Goal: Information Seeking & Learning: Learn about a topic

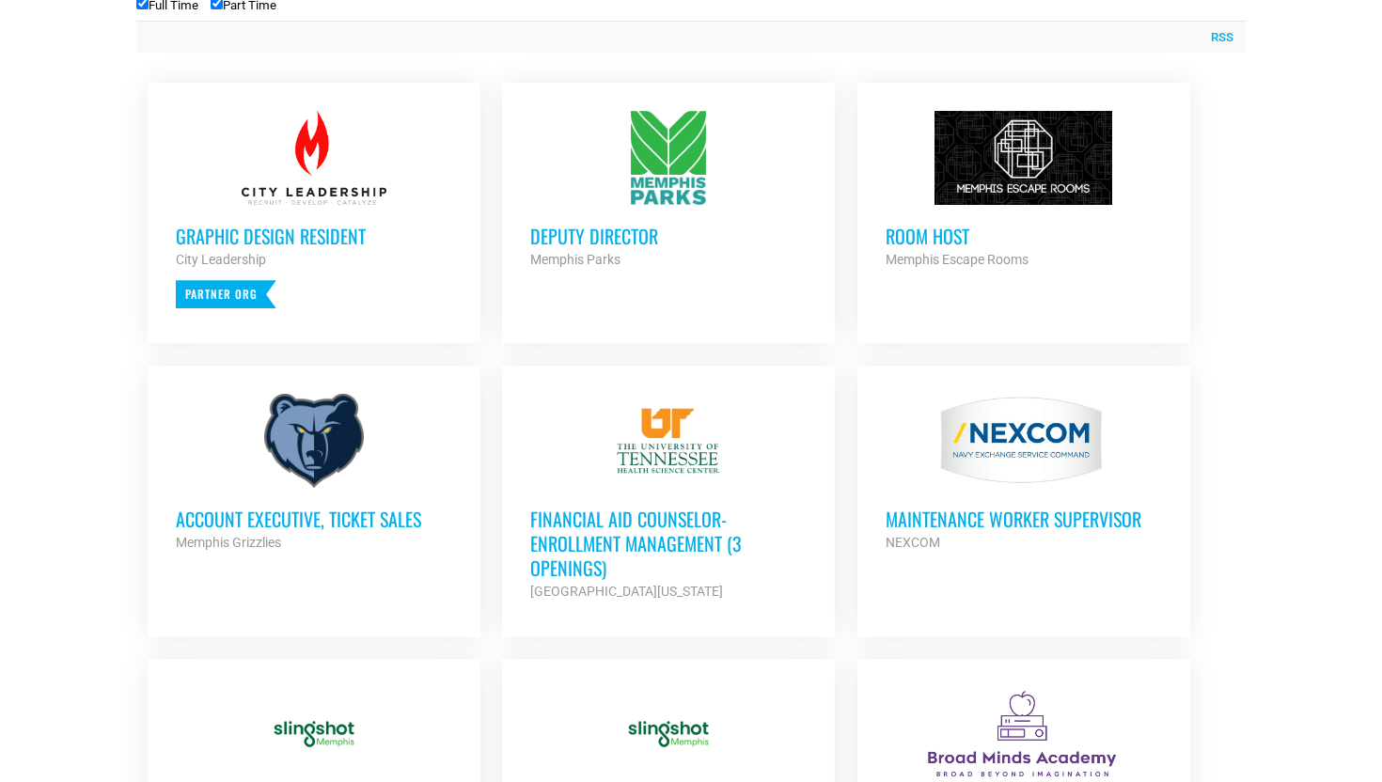
scroll to position [757, 0]
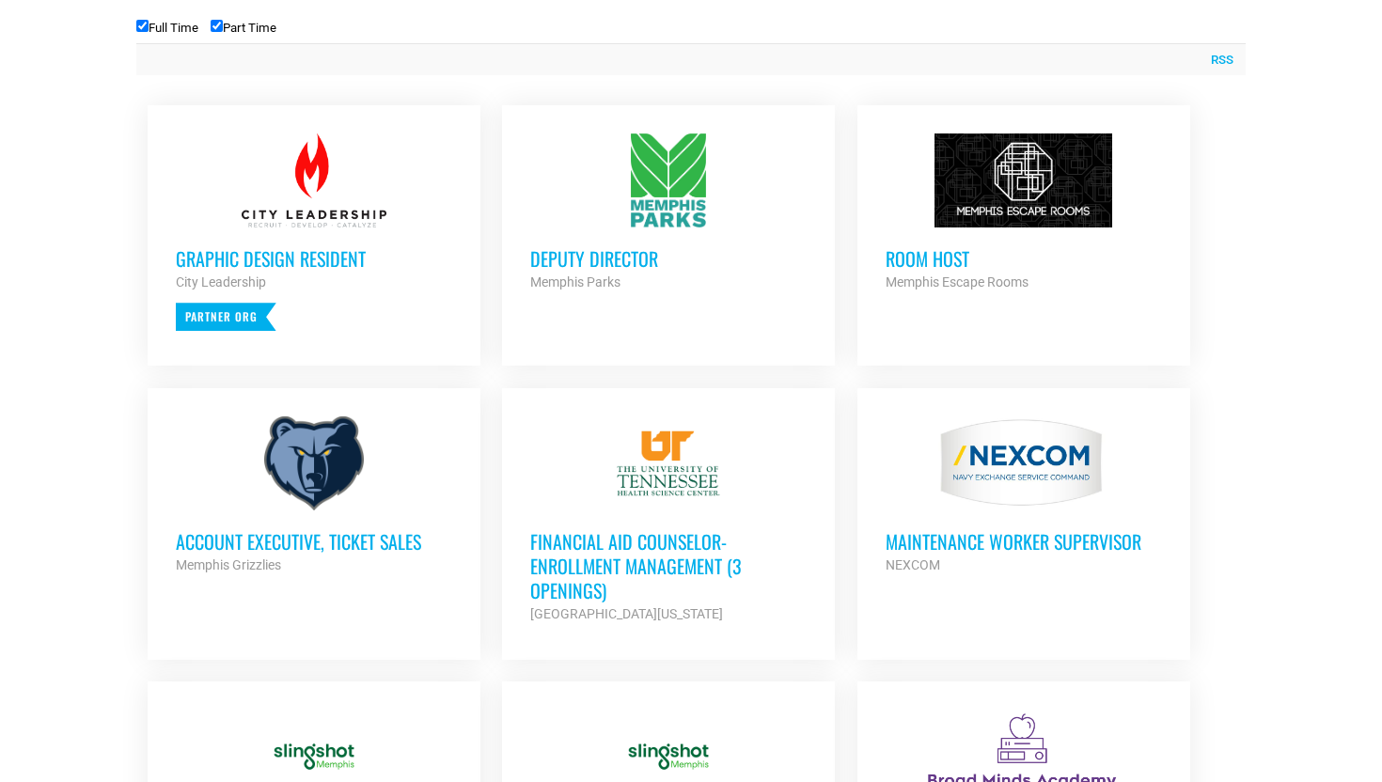
click at [687, 197] on div at bounding box center [668, 181] width 276 height 94
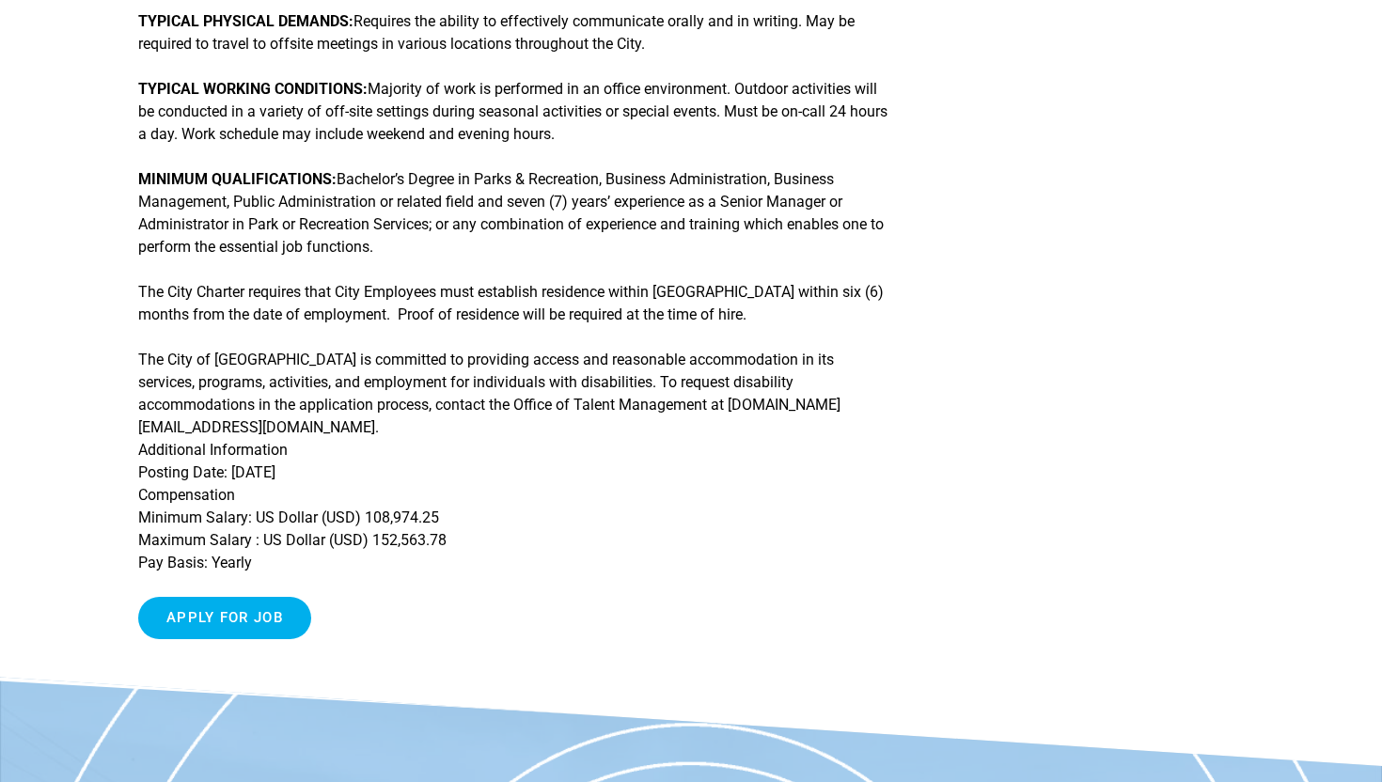
scroll to position [1217, 0]
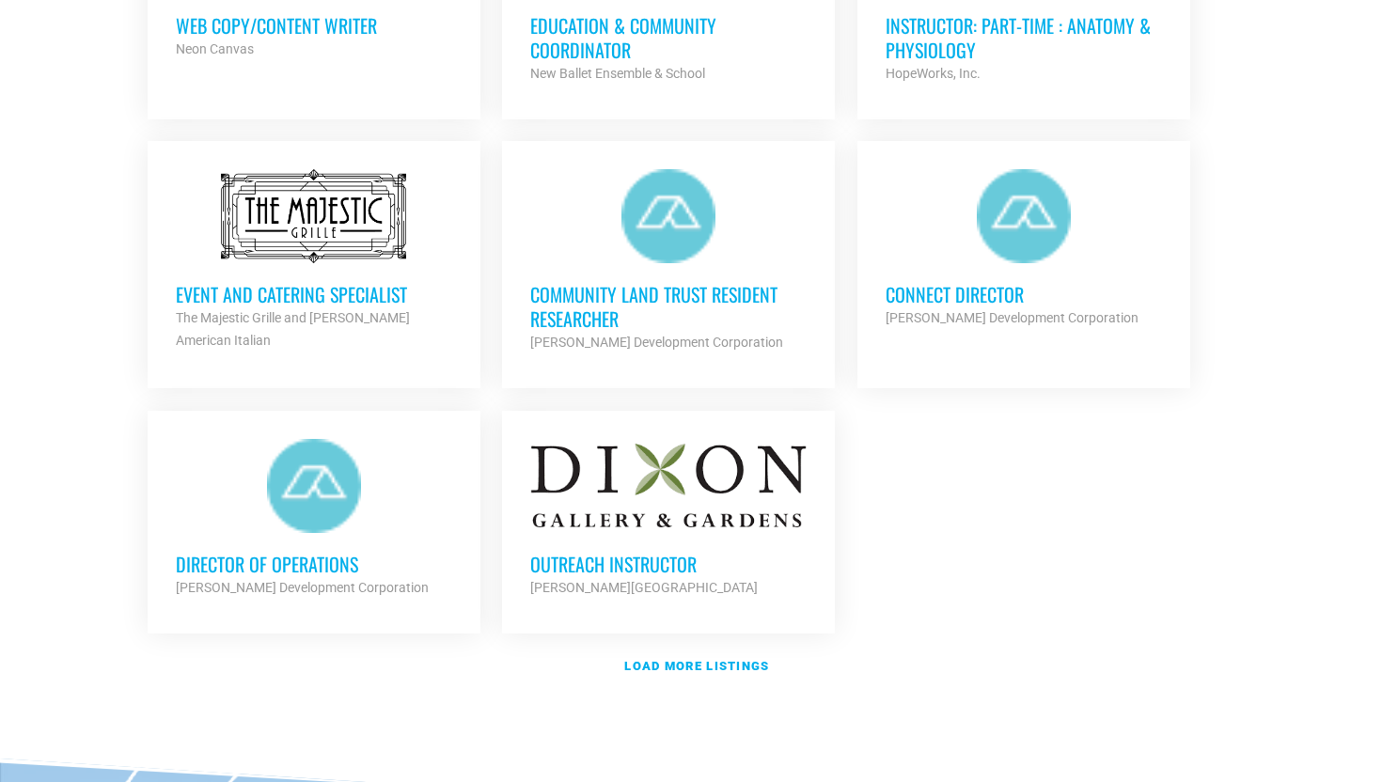
scroll to position [2084, 0]
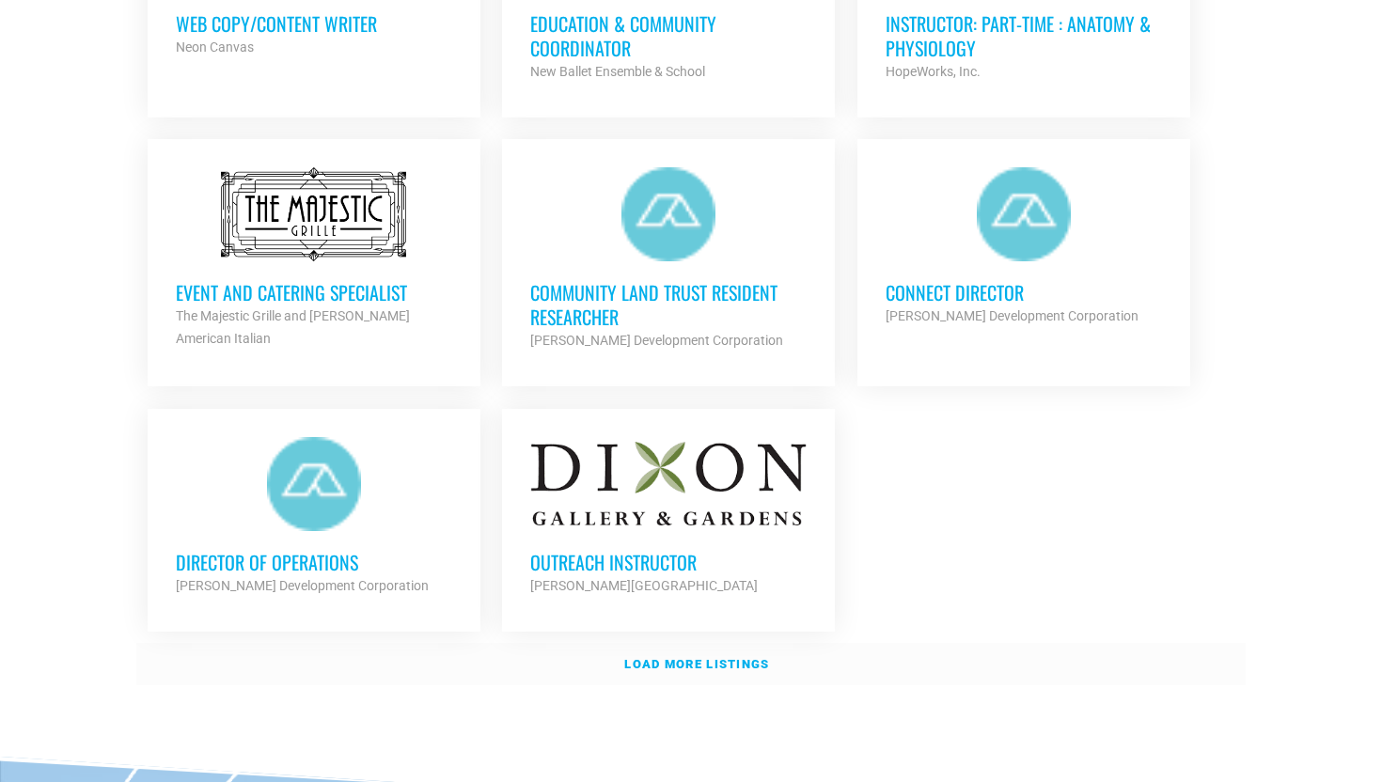
click at [728, 657] on strong "Load more listings" at bounding box center [696, 664] width 145 height 14
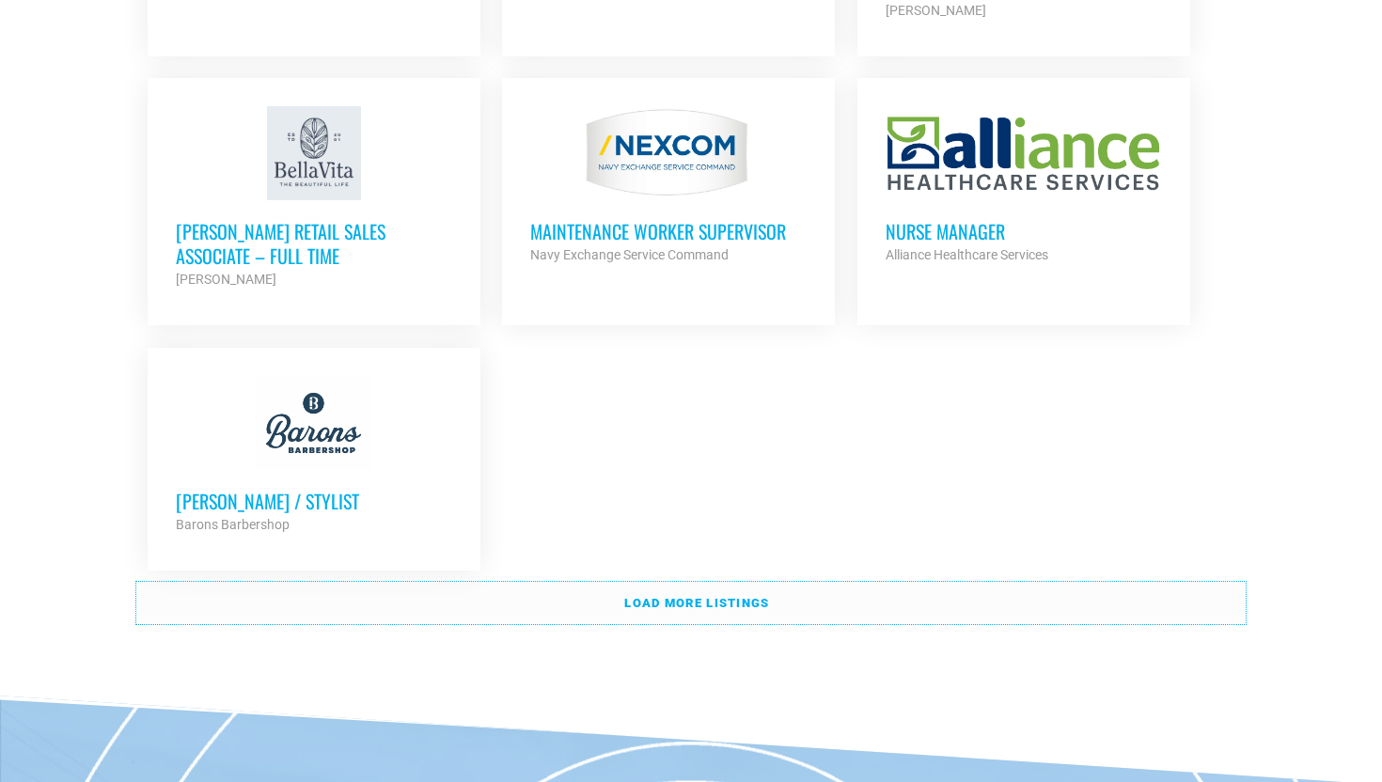
scroll to position [4059, 0]
